Goal: Transaction & Acquisition: Purchase product/service

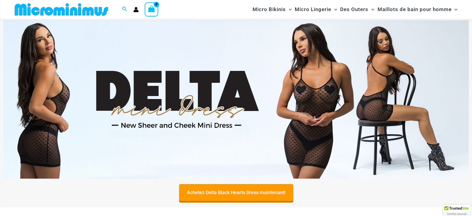
scroll to position [27, 0]
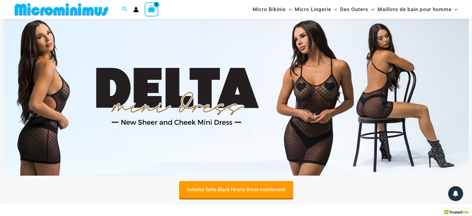
click at [171, 106] on img at bounding box center [236, 96] width 466 height 158
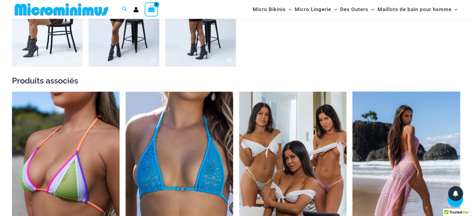
scroll to position [812, 0]
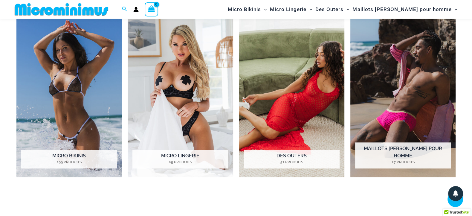
scroll to position [305, 0]
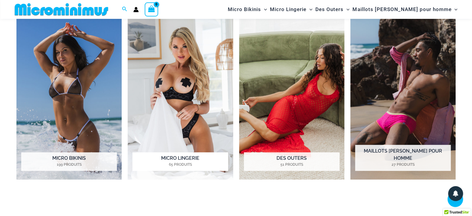
click at [151, 71] on img "Visiter la catégorie de produits Micro Lingerie" at bounding box center [180, 98] width 105 height 162
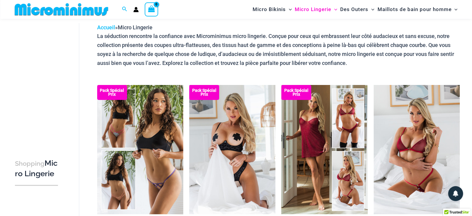
scroll to position [58, 0]
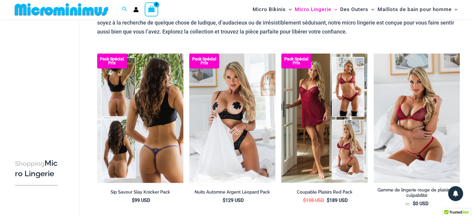
click at [152, 140] on img at bounding box center [140, 118] width 86 height 129
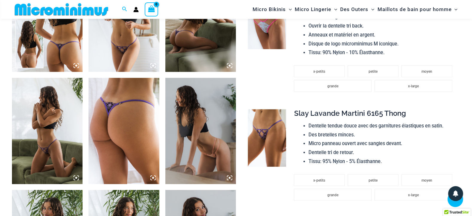
scroll to position [434, 0]
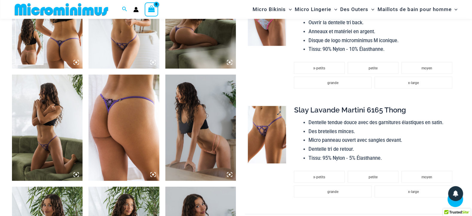
click at [273, 138] on img at bounding box center [267, 134] width 38 height 57
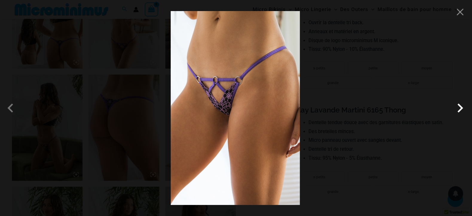
click at [456, 108] on span at bounding box center [460, 108] width 18 height 18
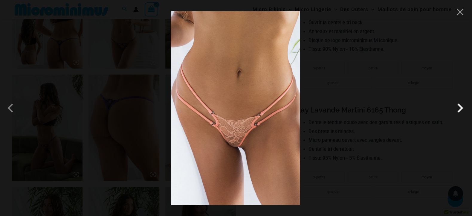
click at [456, 108] on span at bounding box center [460, 108] width 18 height 18
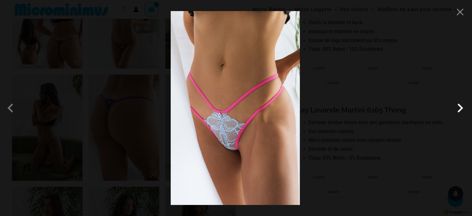
click at [456, 108] on span at bounding box center [460, 108] width 18 height 18
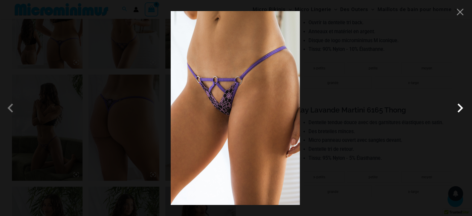
click at [456, 108] on span at bounding box center [460, 108] width 18 height 18
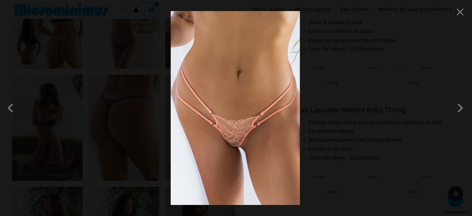
click at [463, 18] on div at bounding box center [236, 108] width 472 height 216
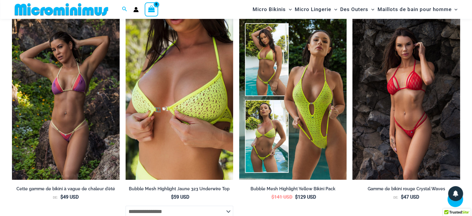
scroll to position [1188, 0]
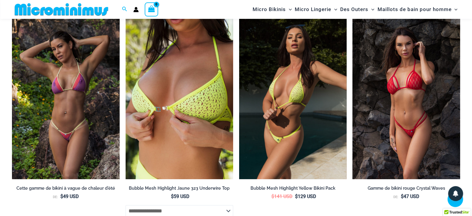
click at [314, 94] on img at bounding box center [293, 99] width 108 height 162
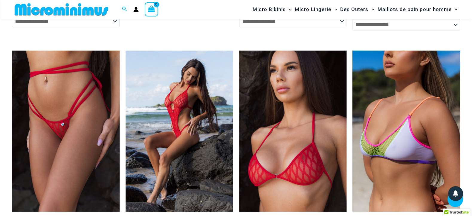
scroll to position [1534, 0]
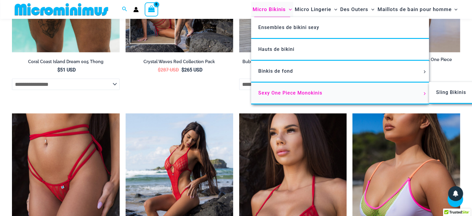
click at [279, 92] on span "Sexy One Piece Monokinis" at bounding box center [290, 93] width 64 height 6
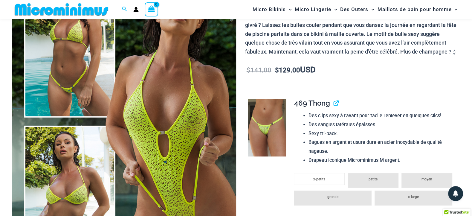
scroll to position [89, 0]
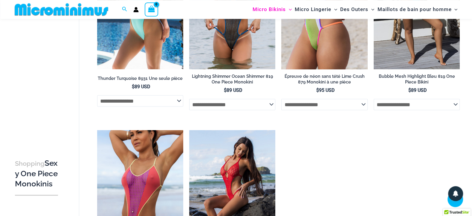
scroll to position [938, 0]
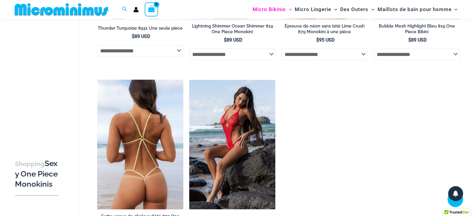
click at [112, 121] on img at bounding box center [140, 144] width 86 height 129
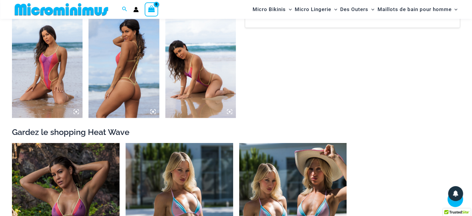
scroll to position [591, 0]
